Goal: Transaction & Acquisition: Book appointment/travel/reservation

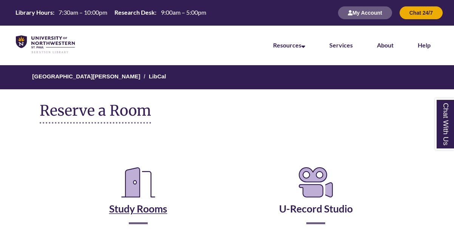
scroll to position [106, 0]
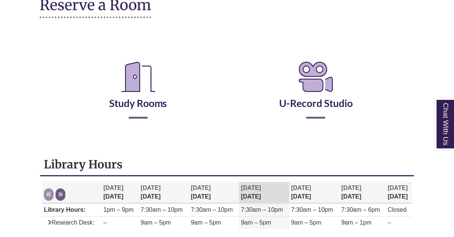
click at [142, 110] on h2 "Study Rooms" at bounding box center [138, 87] width 166 height 63
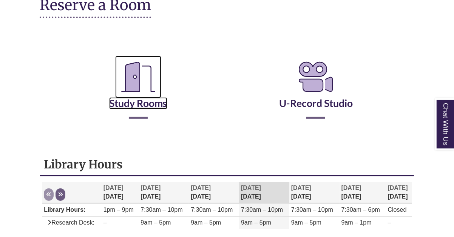
click at [142, 108] on link "Study Rooms" at bounding box center [138, 93] width 58 height 31
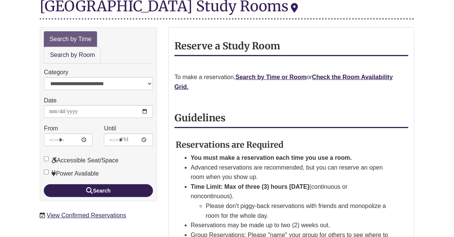
scroll to position [111, 0]
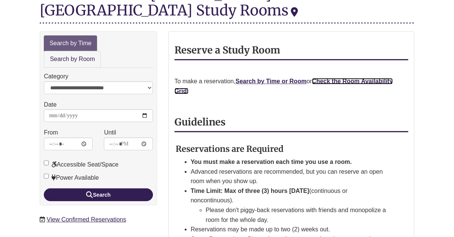
click at [362, 78] on strong "Check the Room Availability Grid." at bounding box center [283, 86] width 218 height 16
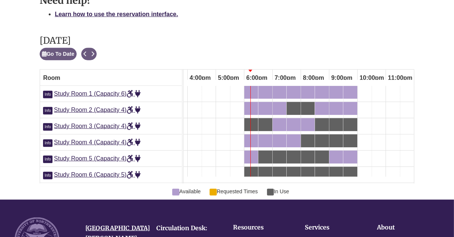
scroll to position [428, 0]
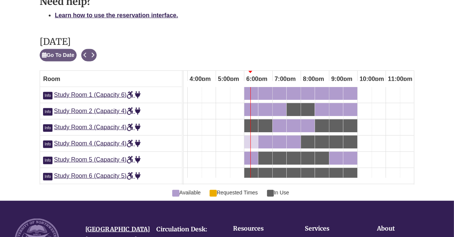
click at [251, 138] on div "6:00pm Wednesday, October 15, 2025 - Study Room 4 - Available" at bounding box center [251, 142] width 12 height 8
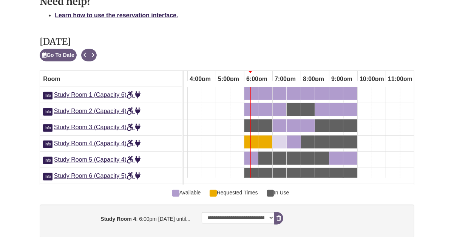
click at [283, 138] on div "7:00pm Wednesday, October 15, 2025 - Study Room 4 - Available" at bounding box center [279, 142] width 12 height 8
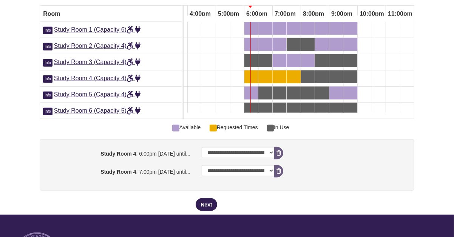
scroll to position [501, 0]
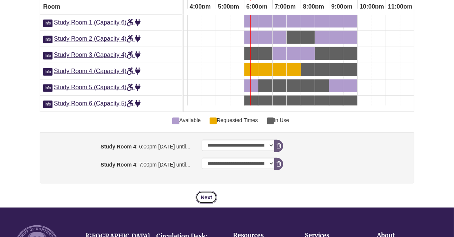
click at [205, 196] on button "Next" at bounding box center [205, 197] width 21 height 13
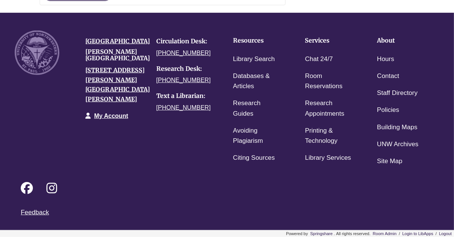
scroll to position [0, 0]
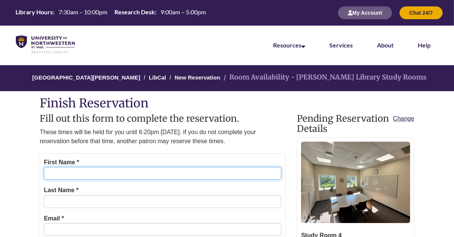
click at [179, 177] on input "First Name *" at bounding box center [162, 173] width 237 height 13
type input "*****"
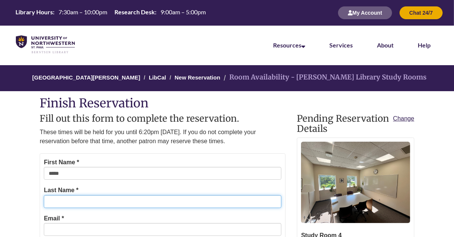
type input "******"
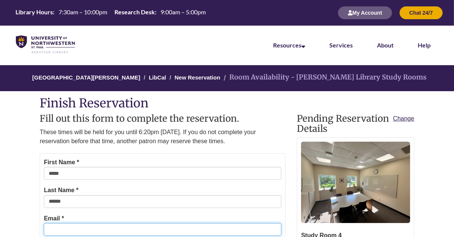
type input "**********"
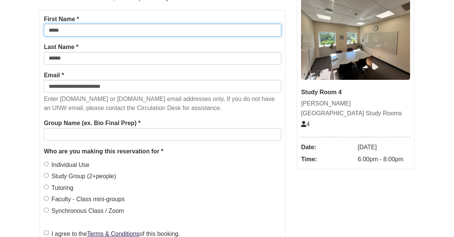
scroll to position [149, 0]
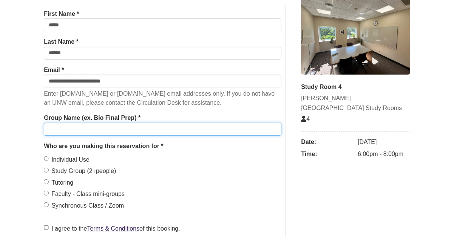
click at [136, 130] on input "Group Name (ex. Bio Final Prep) *" at bounding box center [162, 129] width 237 height 13
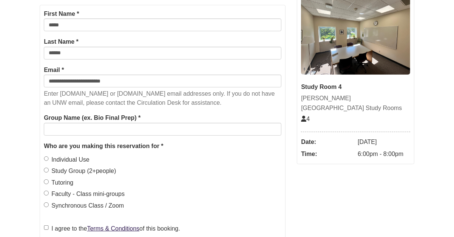
click at [72, 159] on label "Individual Use" at bounding box center [67, 160] width 46 height 10
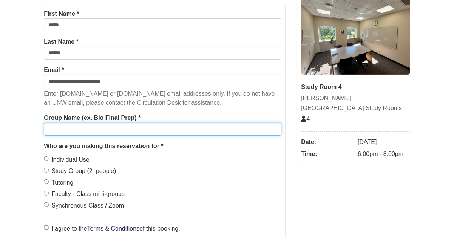
click at [100, 132] on input "Group Name (ex. Bio Final Prep) *" at bounding box center [162, 129] width 237 height 13
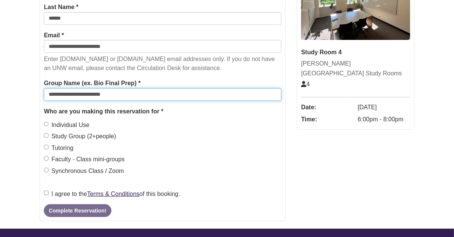
scroll to position [201, 0]
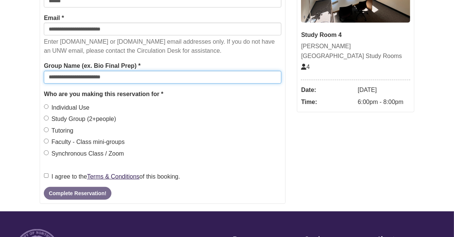
type input "**********"
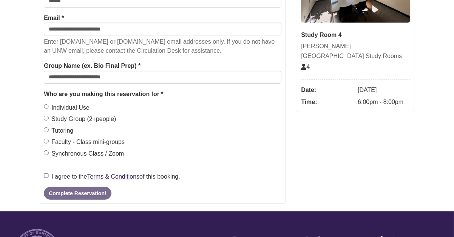
click at [68, 178] on label "I agree to the Terms & Conditions of this booking." at bounding box center [112, 177] width 136 height 10
click at [83, 192] on button "Complete Reservation!" at bounding box center [77, 193] width 67 height 13
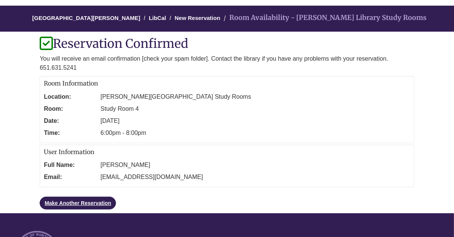
scroll to position [61, 0]
